Goal: Information Seeking & Learning: Learn about a topic

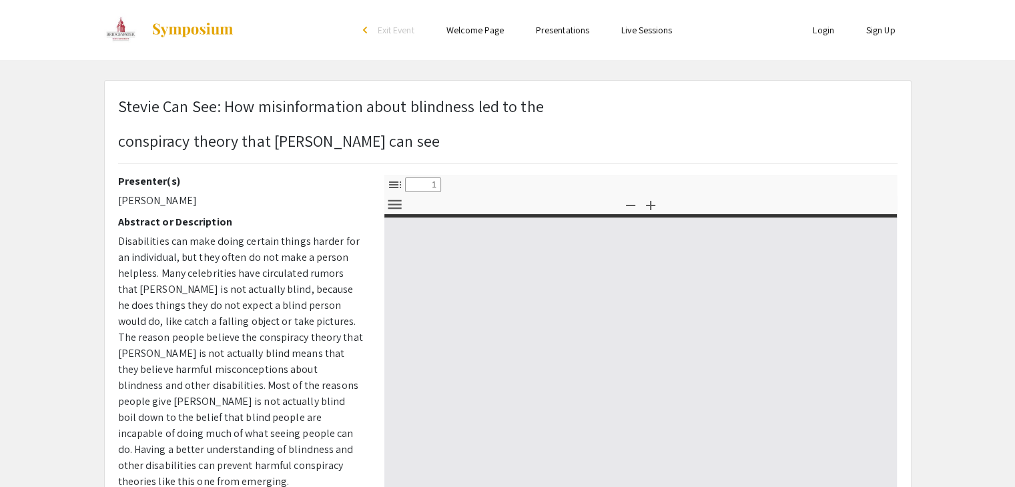
select select "custom"
type input "0"
select select "custom"
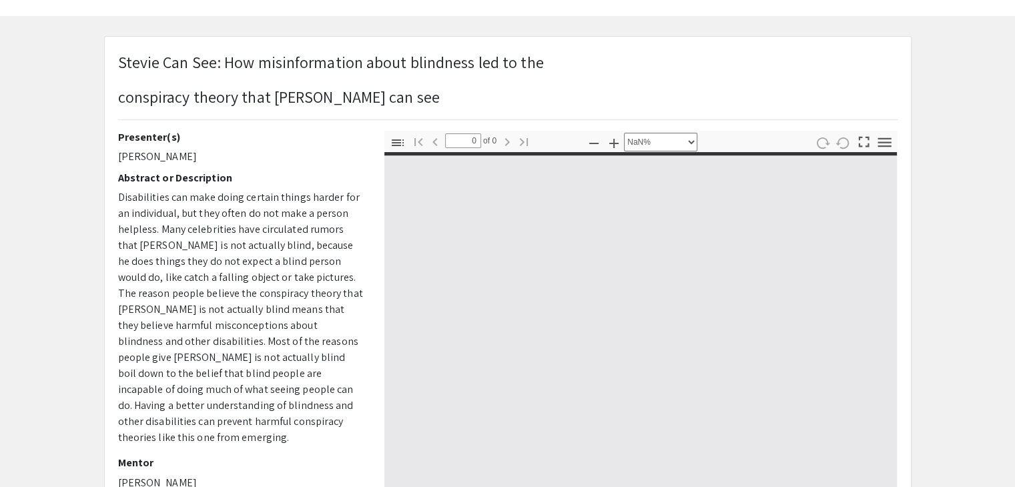
type input "1"
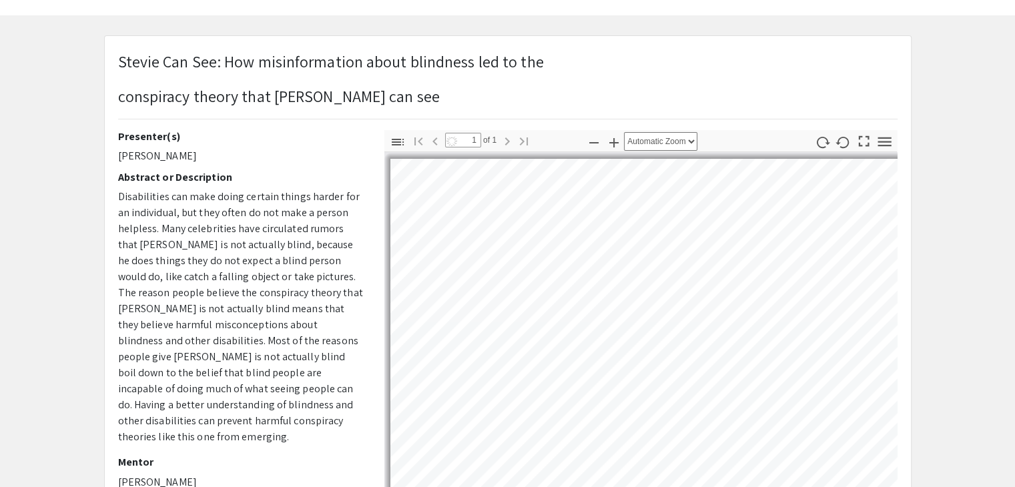
select select "auto"
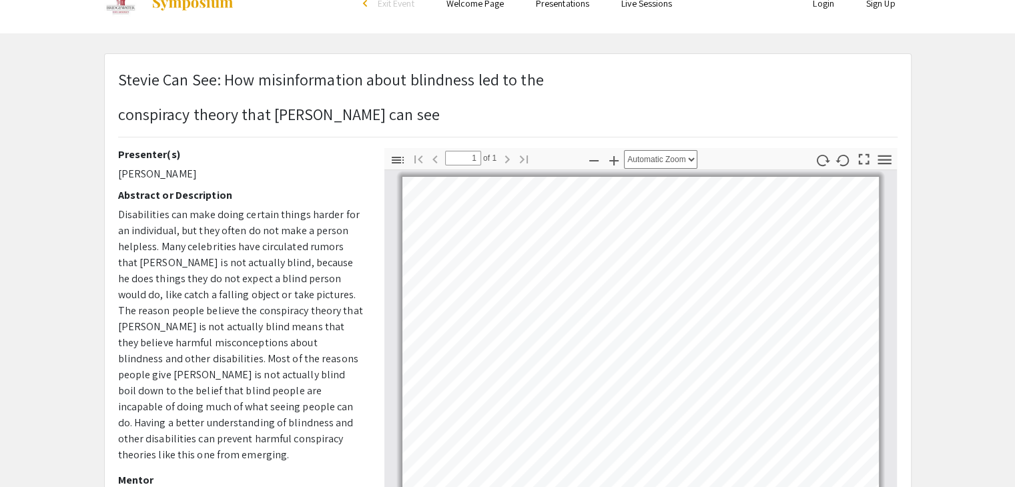
scroll to position [0, 0]
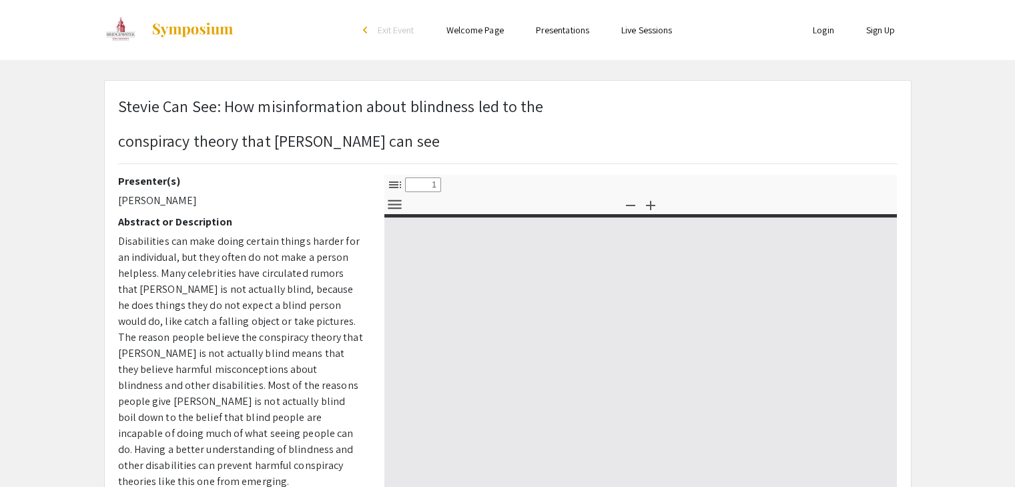
select select "custom"
type input "0"
select select "custom"
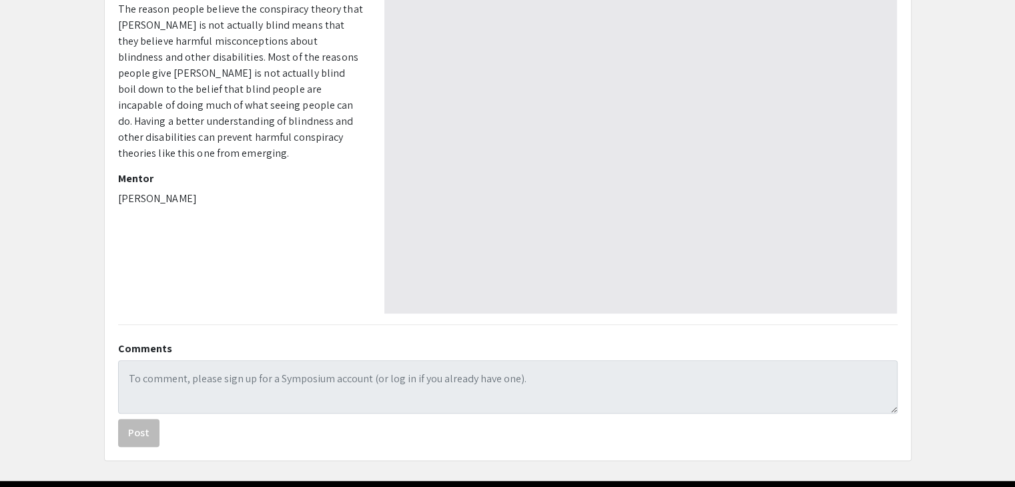
type input "1"
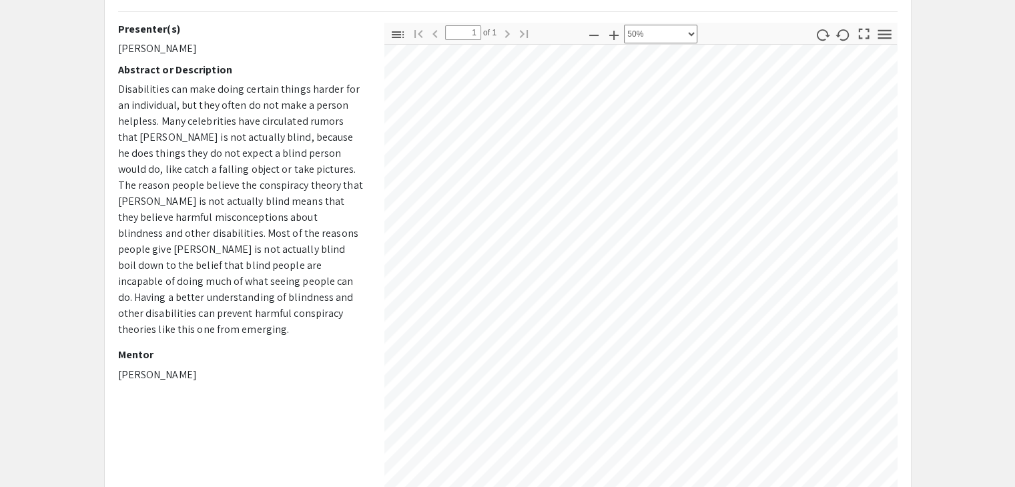
scroll to position [616, 584]
select select "custom"
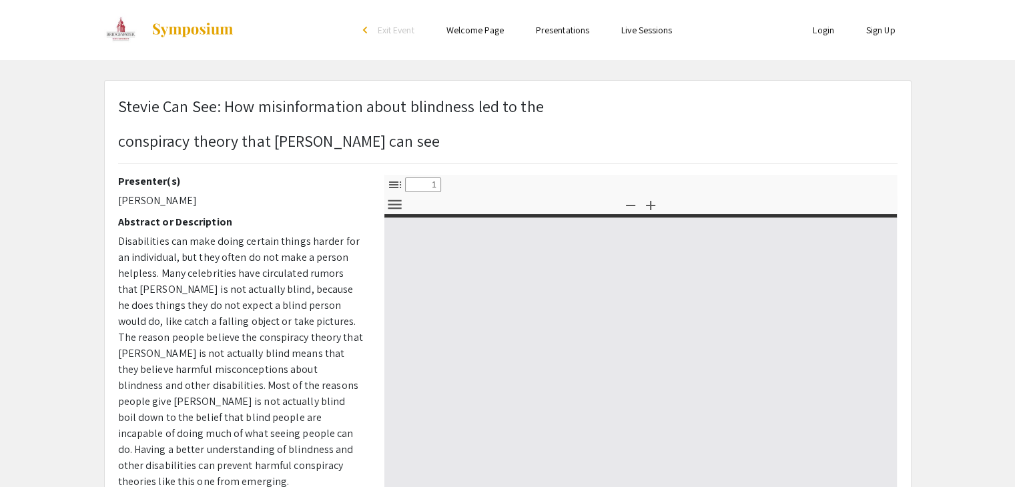
select select "custom"
type input "0"
select select "custom"
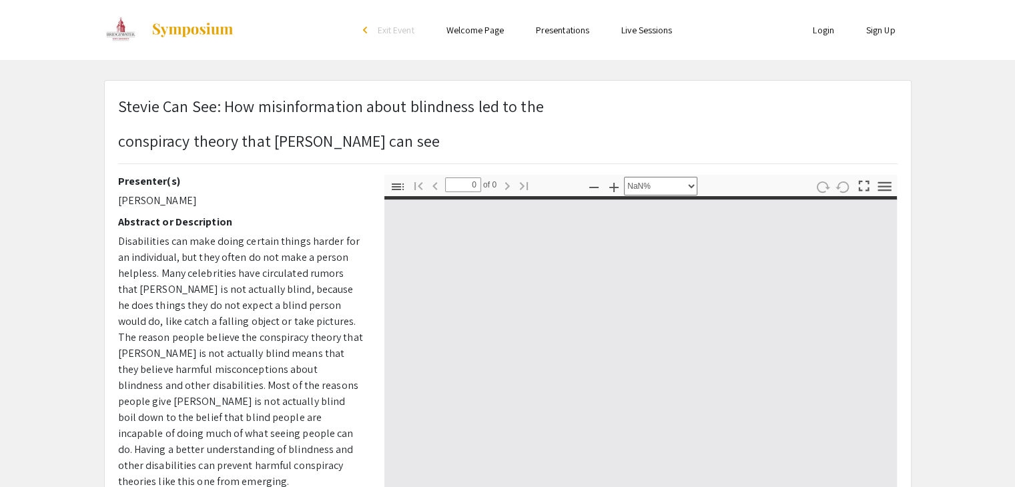
type input "1"
select select "auto"
